Goal: Information Seeking & Learning: Learn about a topic

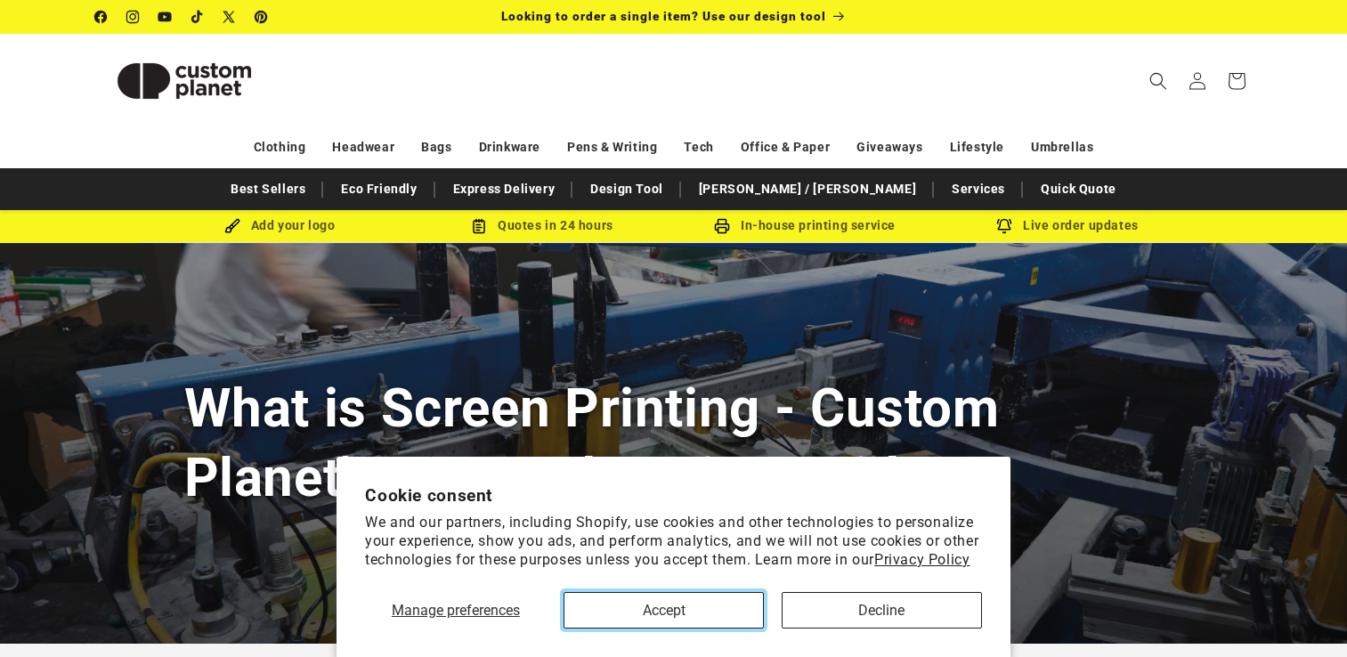
click at [693, 610] on button "Accept" at bounding box center [664, 610] width 200 height 37
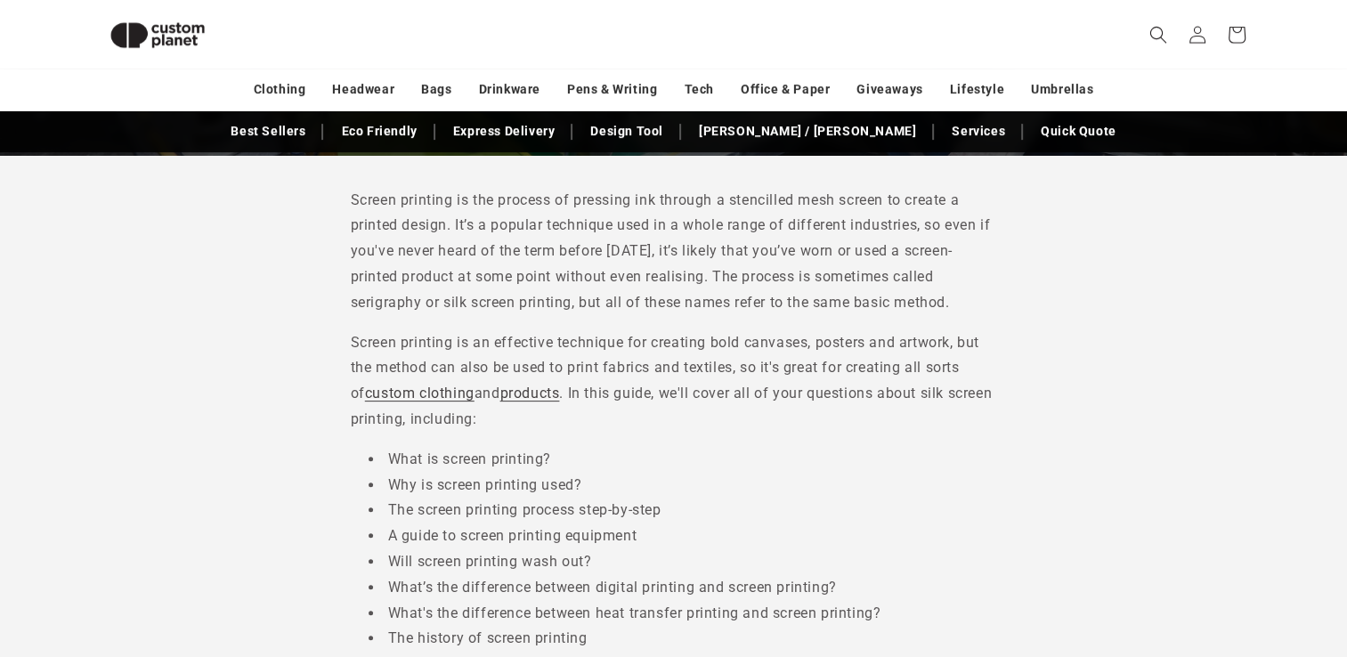
scroll to position [421, 0]
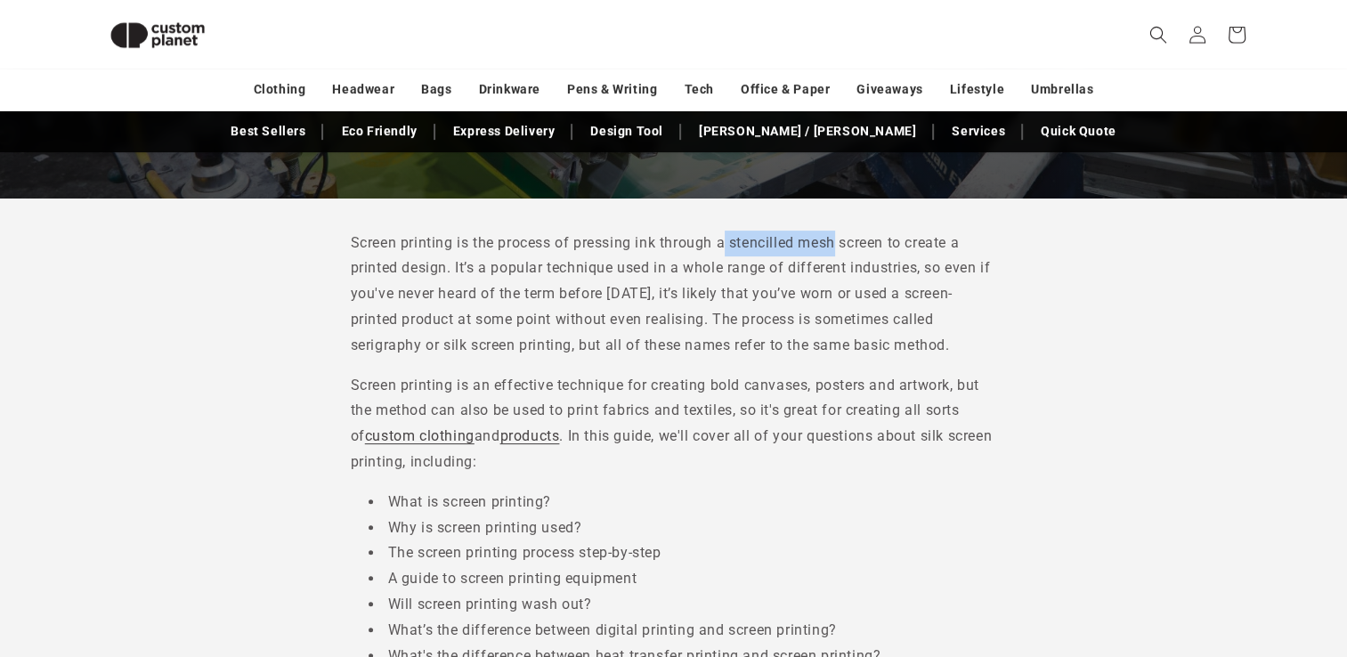
drag, startPoint x: 728, startPoint y: 240, endPoint x: 839, endPoint y: 240, distance: 111.3
click at [839, 240] on p "Screen printing is the process of pressing ink through a stencilled mesh screen…" at bounding box center [674, 295] width 646 height 128
click at [1154, 32] on icon "Search" at bounding box center [1158, 34] width 19 height 19
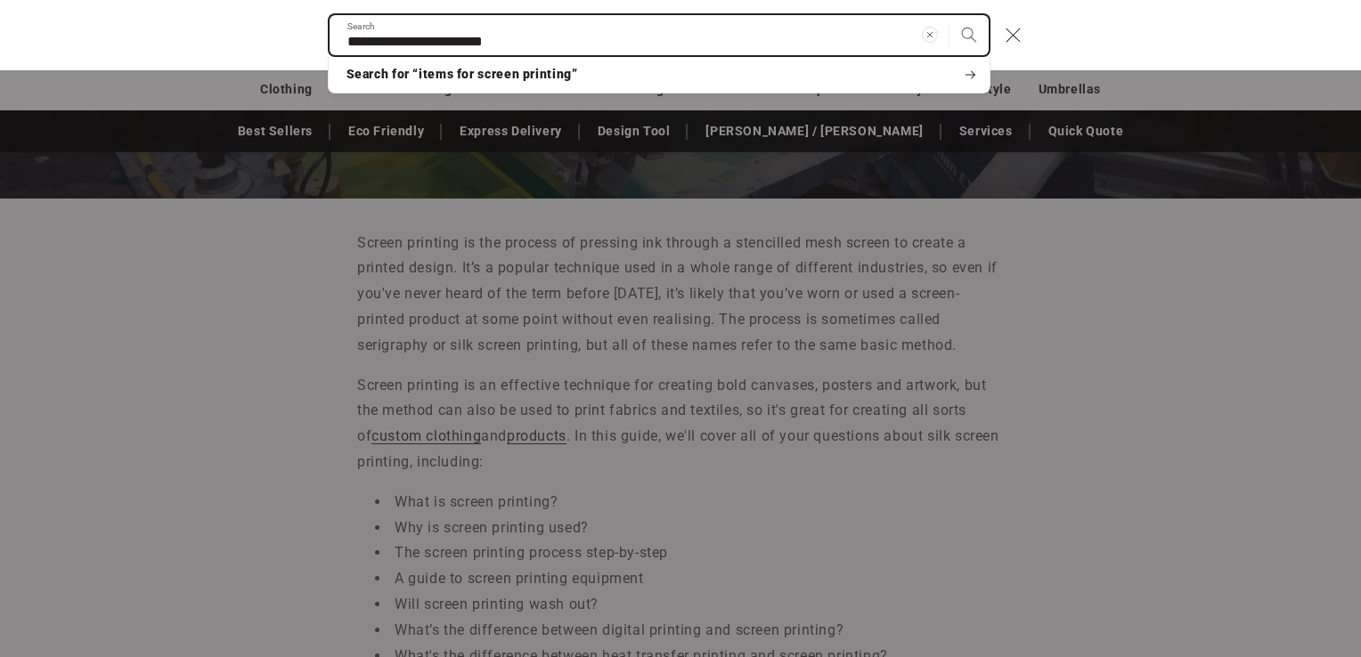
type input "**********"
click at [949, 15] on button "Search" at bounding box center [968, 34] width 39 height 39
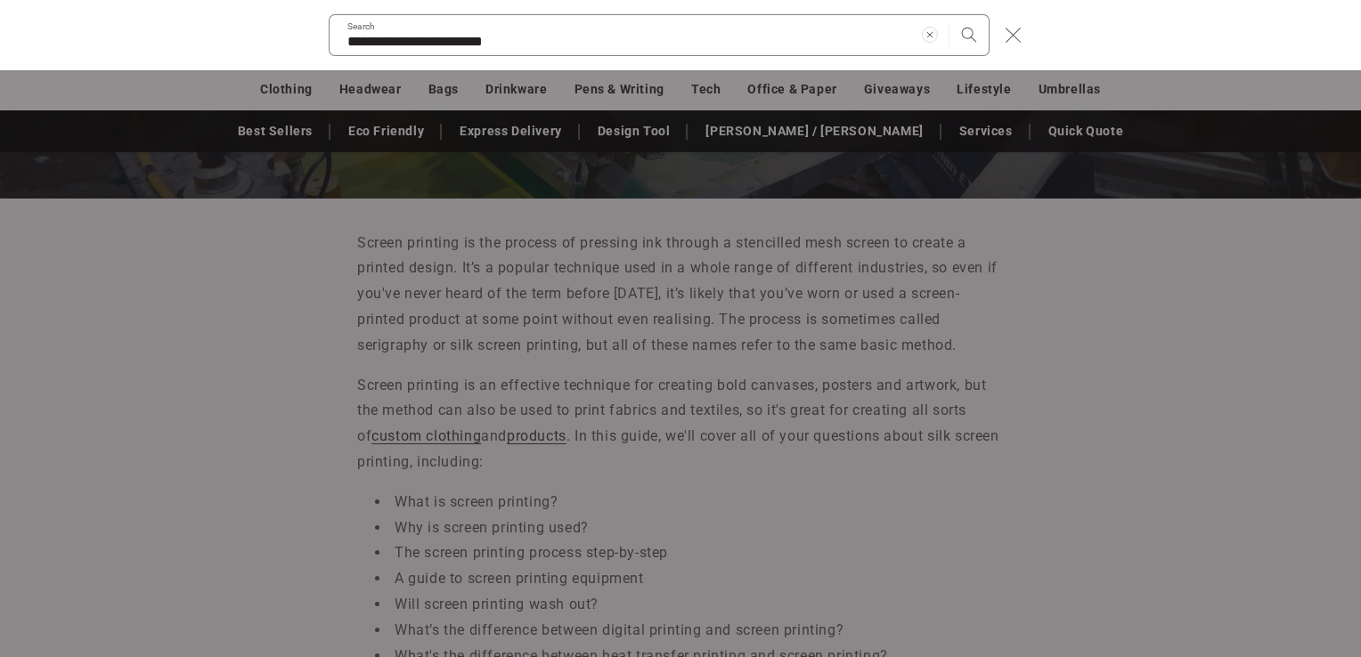
click at [1016, 37] on icon "Close" at bounding box center [1012, 35] width 16 height 16
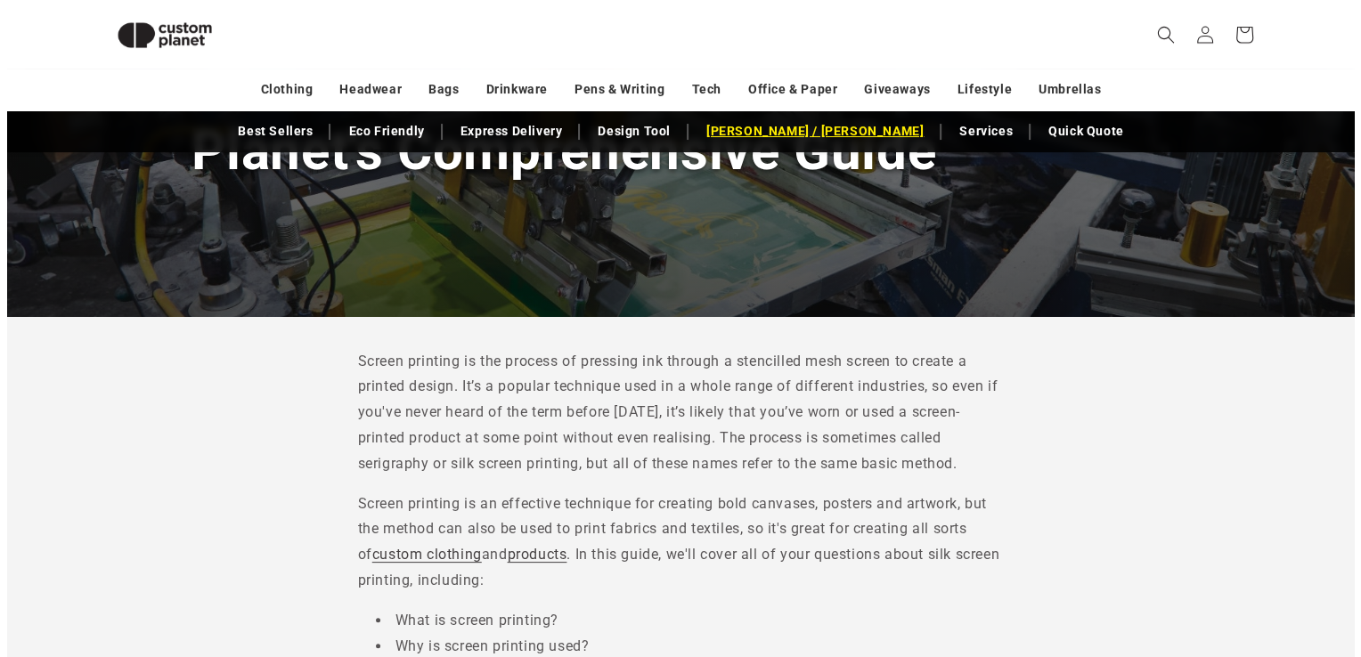
scroll to position [154, 0]
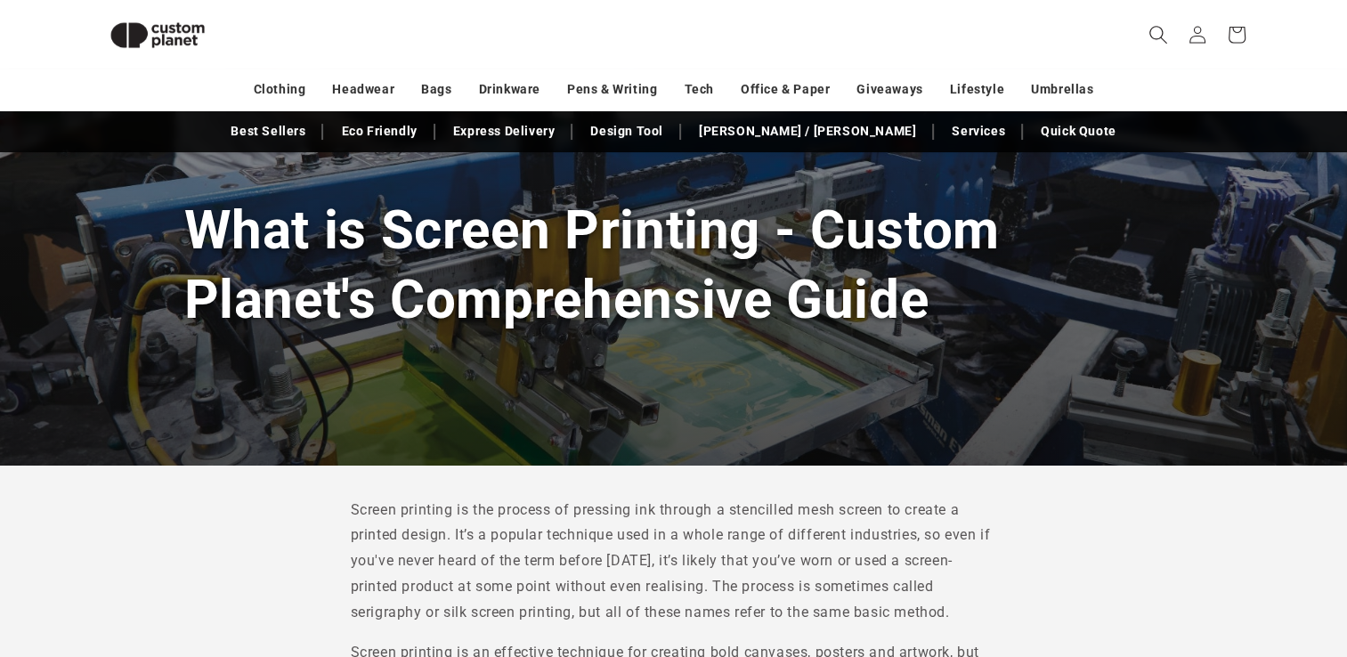
click at [1140, 35] on span "Search" at bounding box center [1158, 34] width 39 height 39
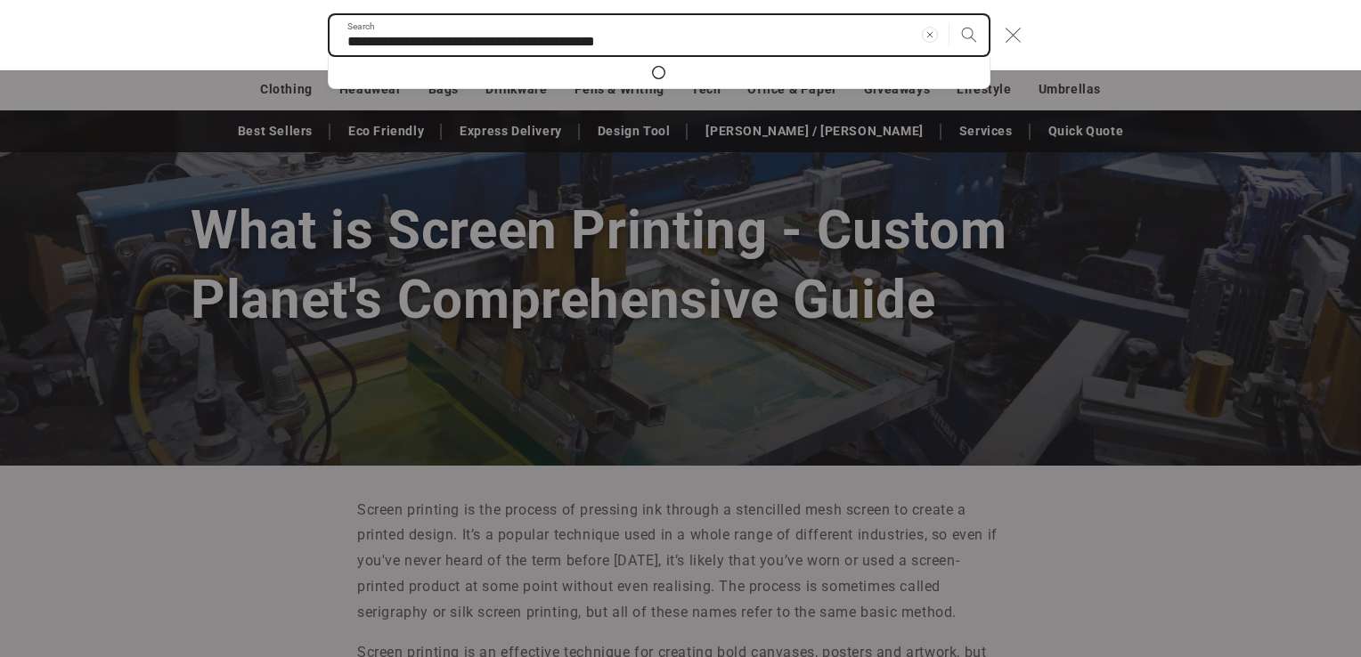
type input "**********"
click at [949, 15] on button "Search" at bounding box center [968, 34] width 39 height 39
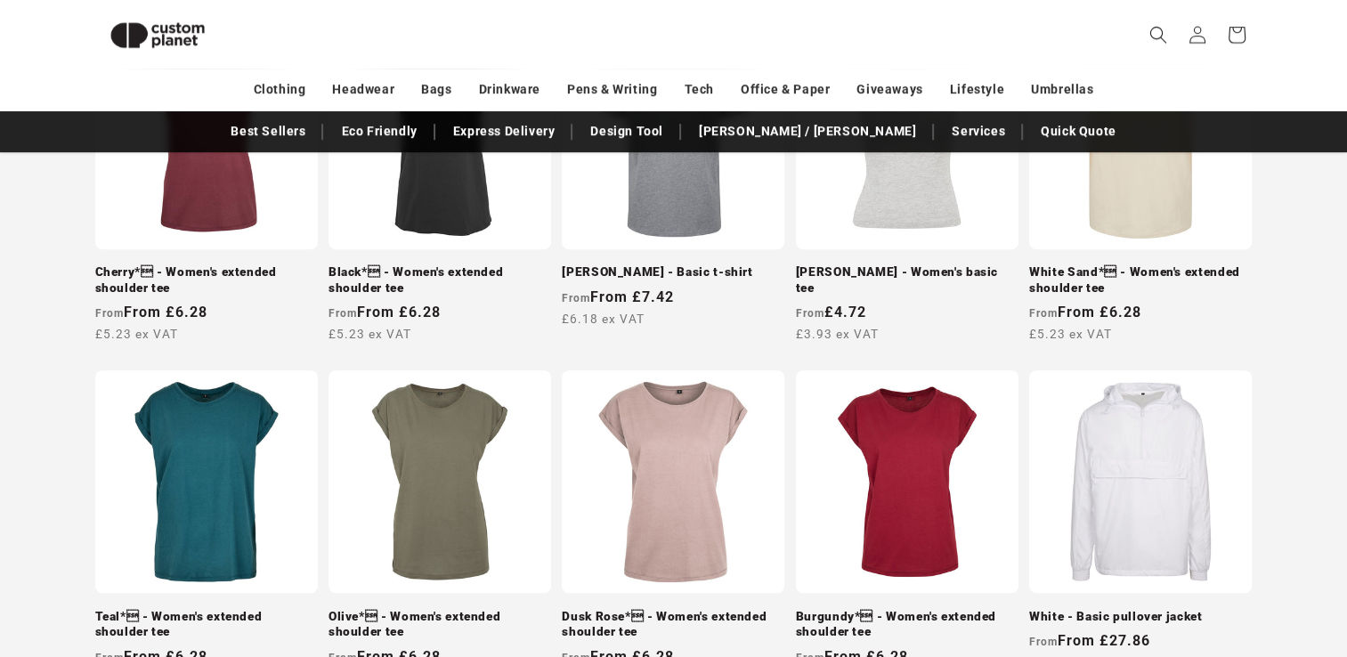
scroll to position [1667, 0]
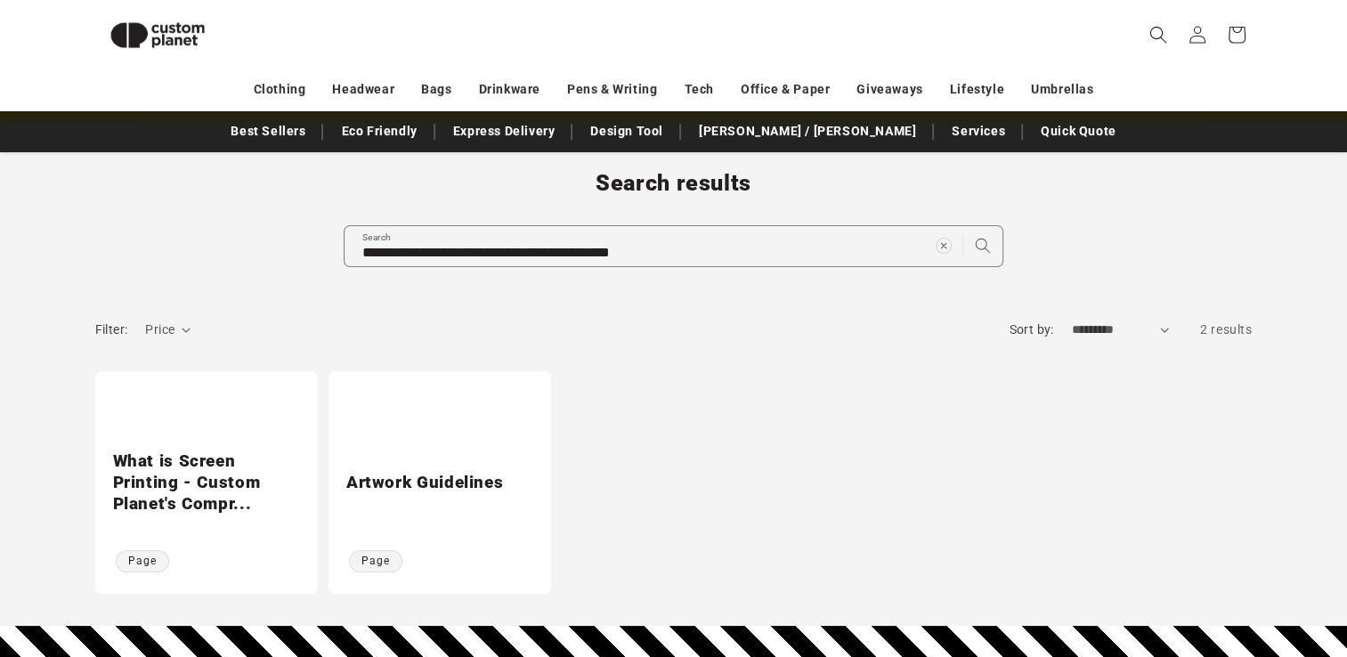
scroll to position [64, 0]
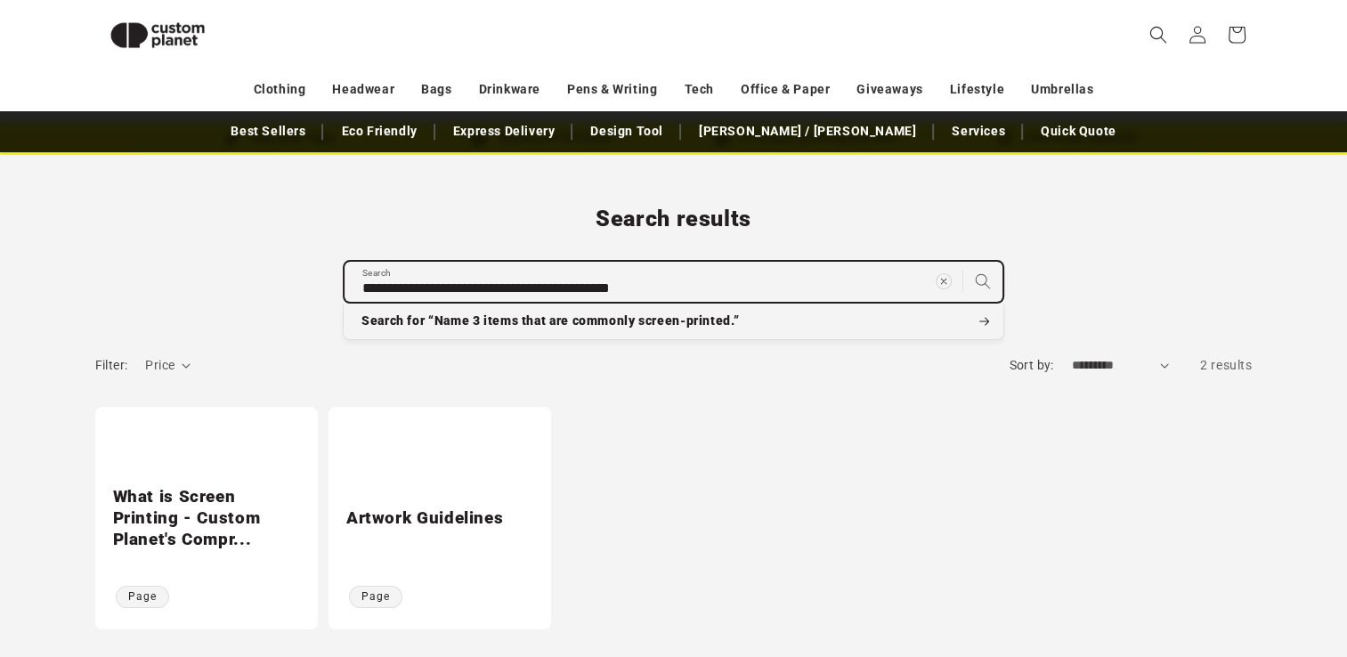
drag, startPoint x: 718, startPoint y: 281, endPoint x: 92, endPoint y: 255, distance: 626.6
click at [92, 255] on div "**********" at bounding box center [674, 253] width 1247 height 97
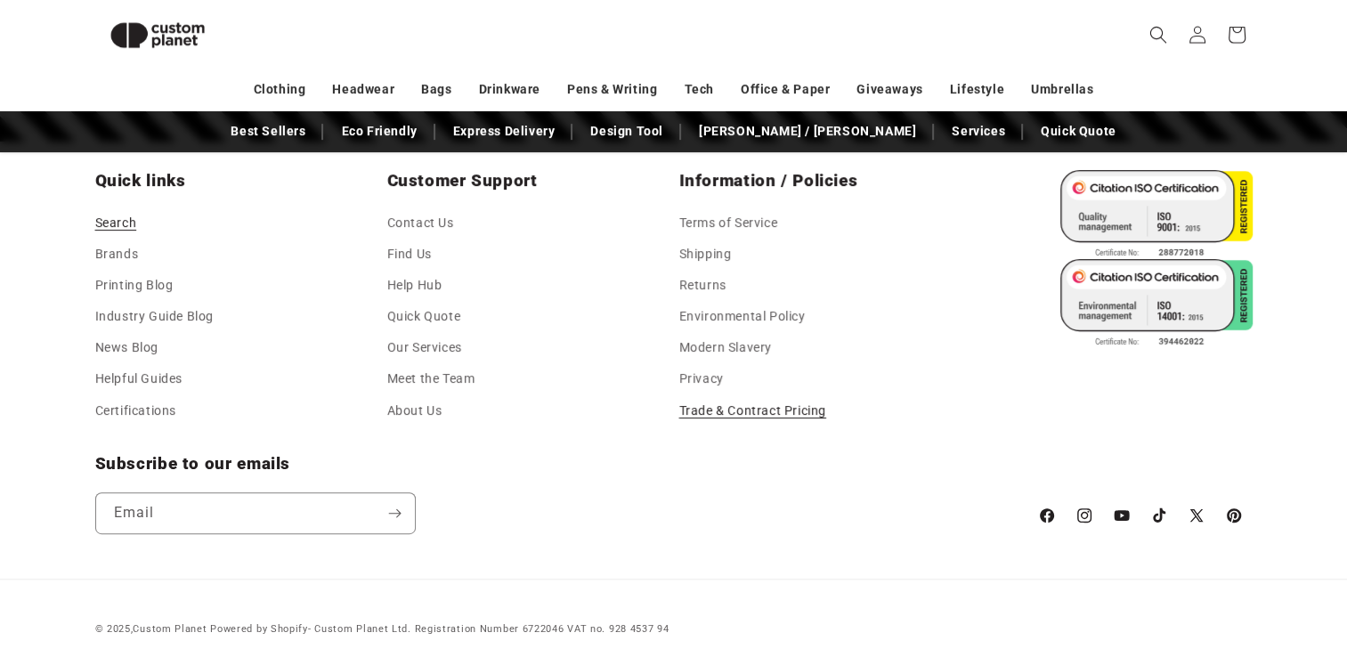
scroll to position [629, 0]
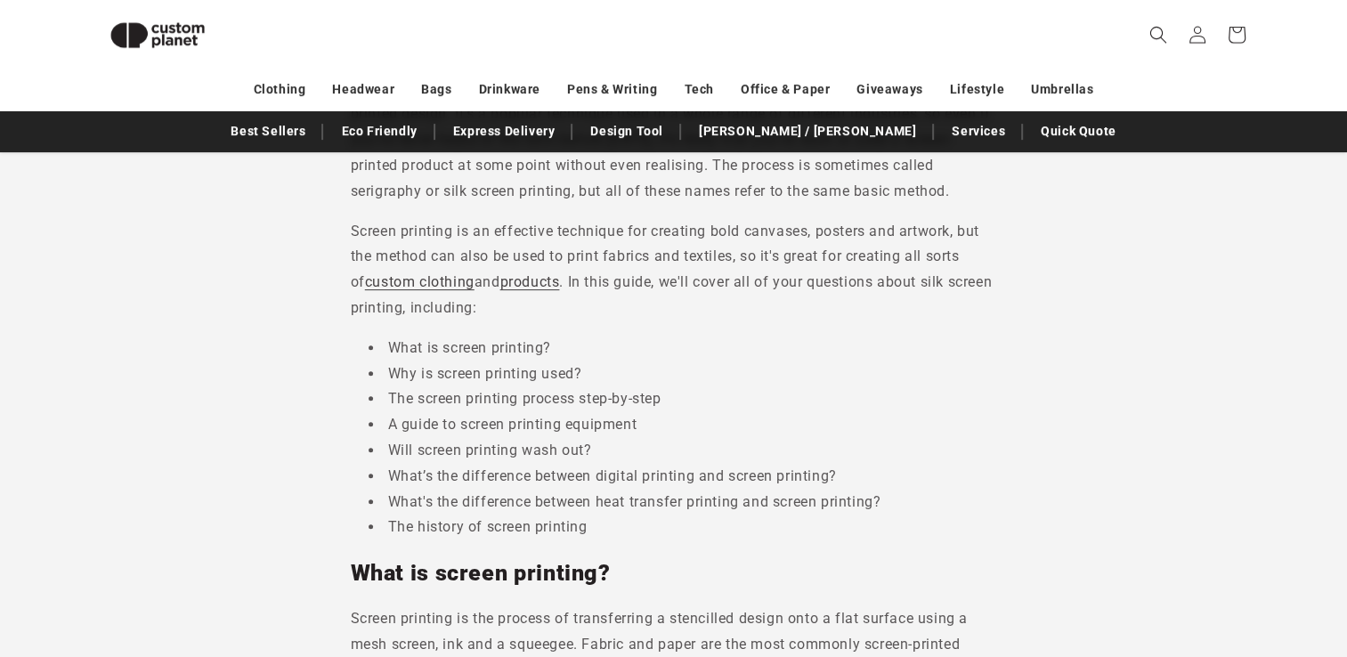
scroll to position [308, 0]
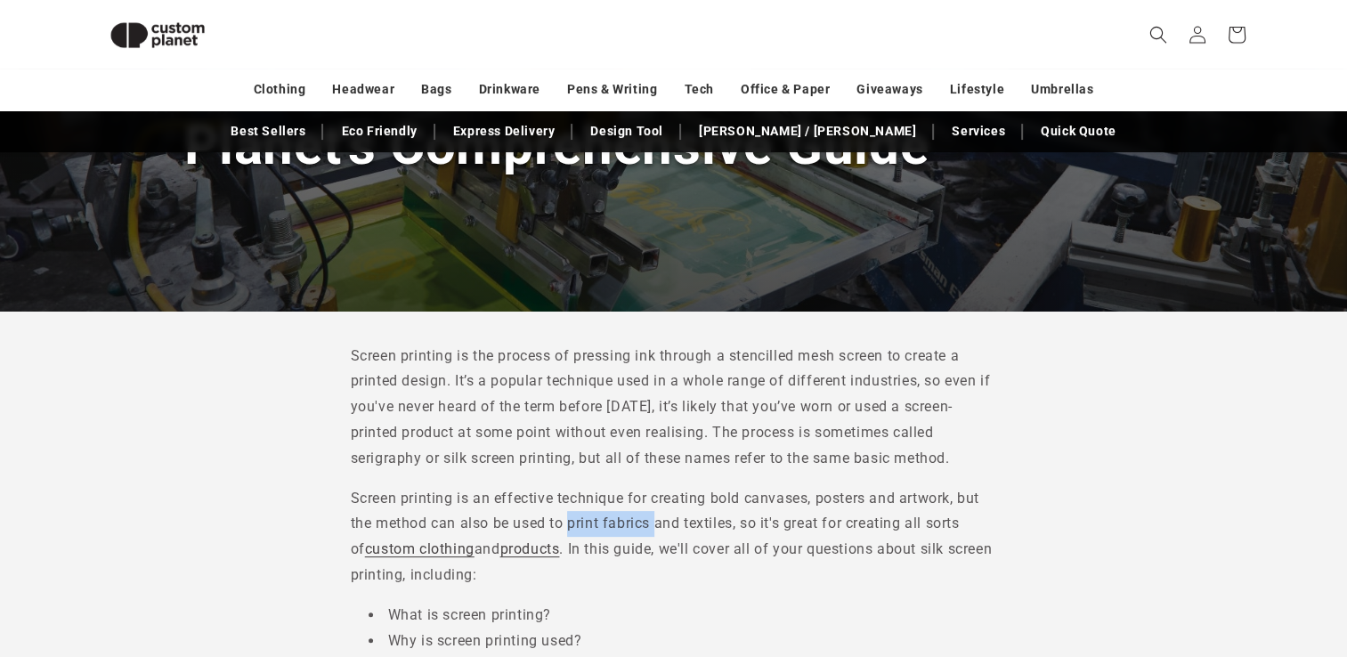
drag, startPoint x: 568, startPoint y: 522, endPoint x: 658, endPoint y: 518, distance: 90.0
click at [658, 518] on p "Screen printing is an effective technique for creating bold canvases, posters a…" at bounding box center [674, 537] width 646 height 102
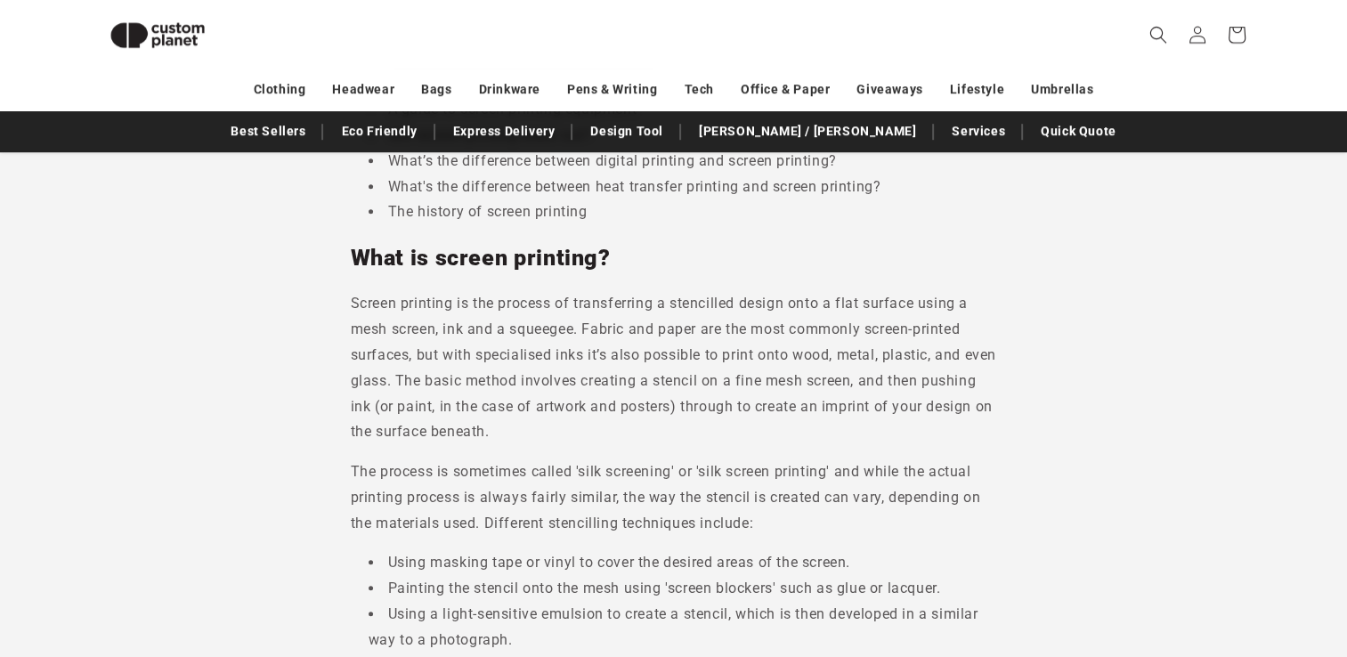
scroll to position [931, 0]
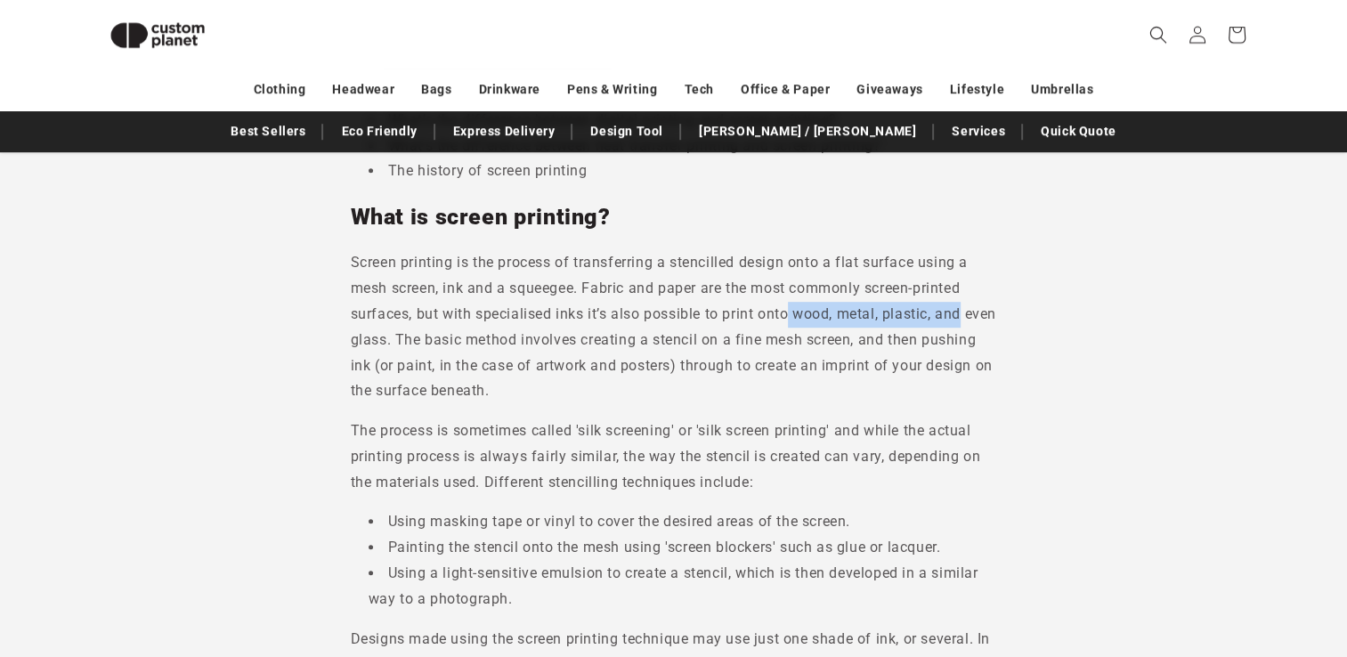
drag, startPoint x: 793, startPoint y: 312, endPoint x: 987, endPoint y: 326, distance: 193.8
click at [987, 326] on p "Screen printing is the process of transferring a stencilled design onto a flat …" at bounding box center [674, 327] width 646 height 154
drag, startPoint x: 439, startPoint y: 289, endPoint x: 280, endPoint y: 297, distance: 159.6
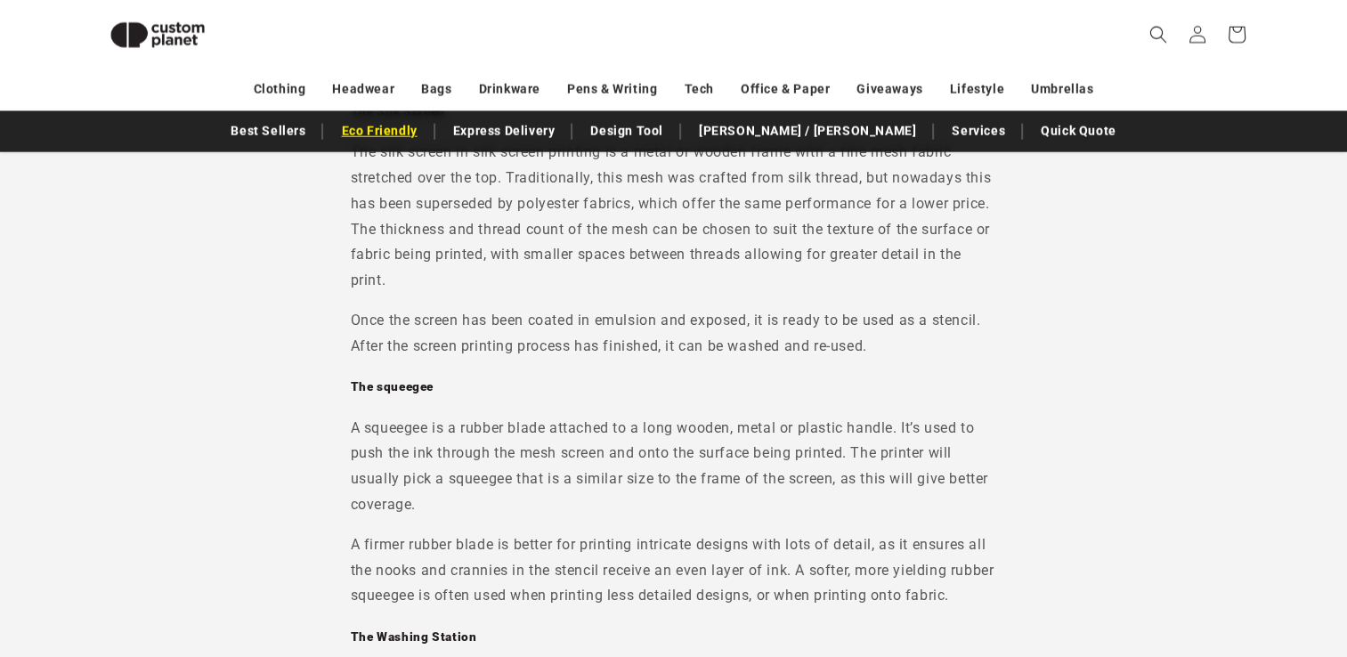
scroll to position [4582, 0]
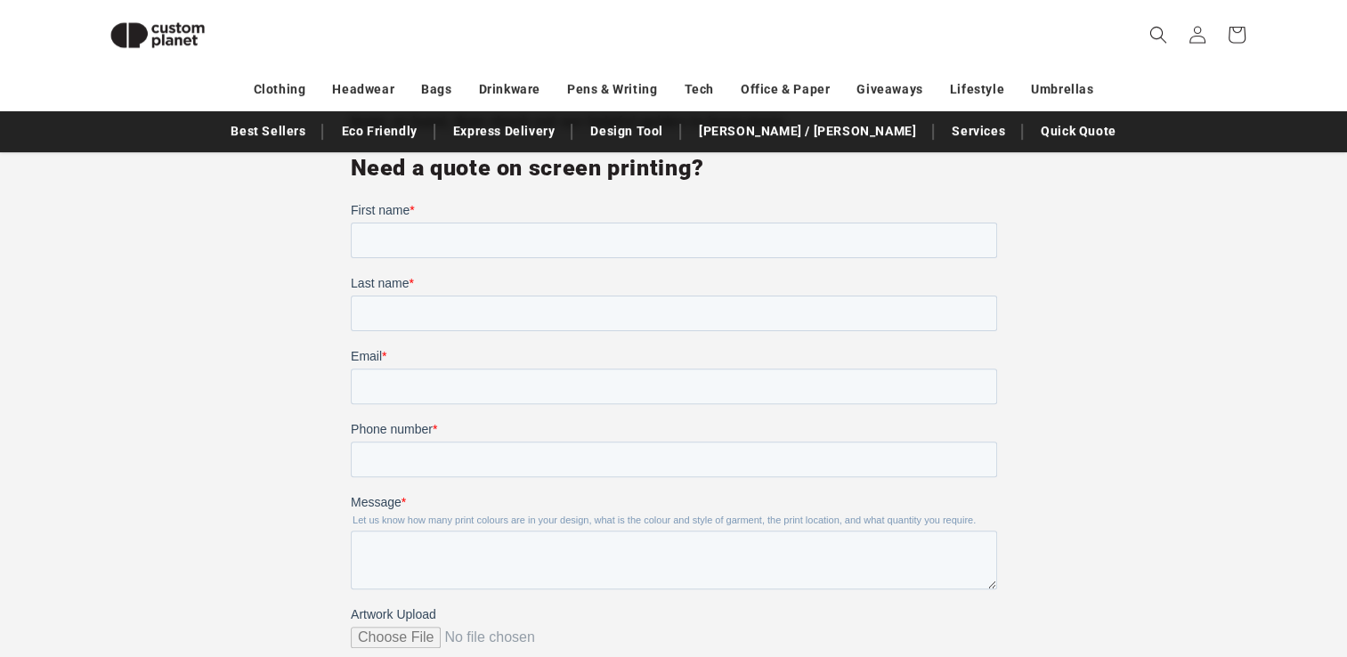
scroll to position [7165, 0]
